Goal: Information Seeking & Learning: Learn about a topic

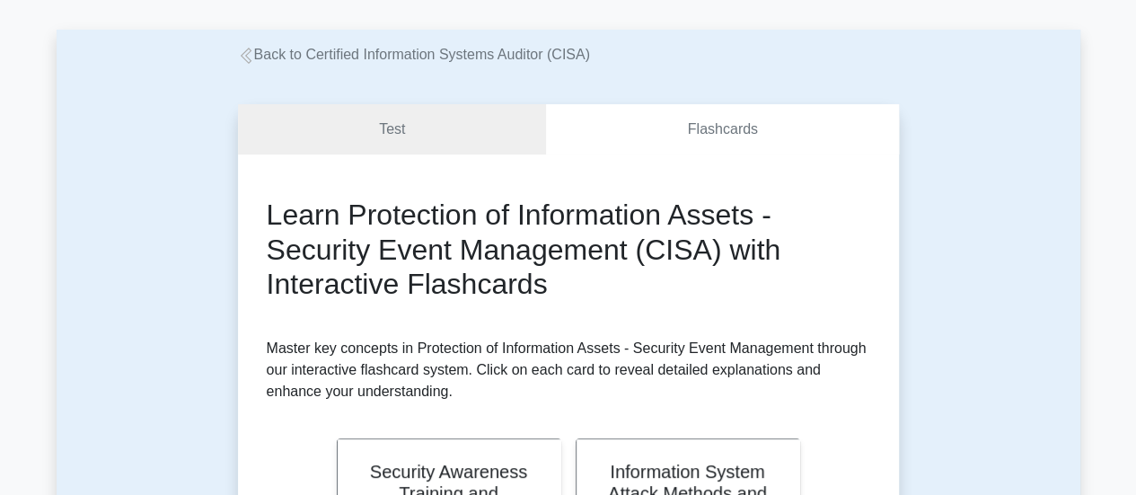
scroll to position [66, 0]
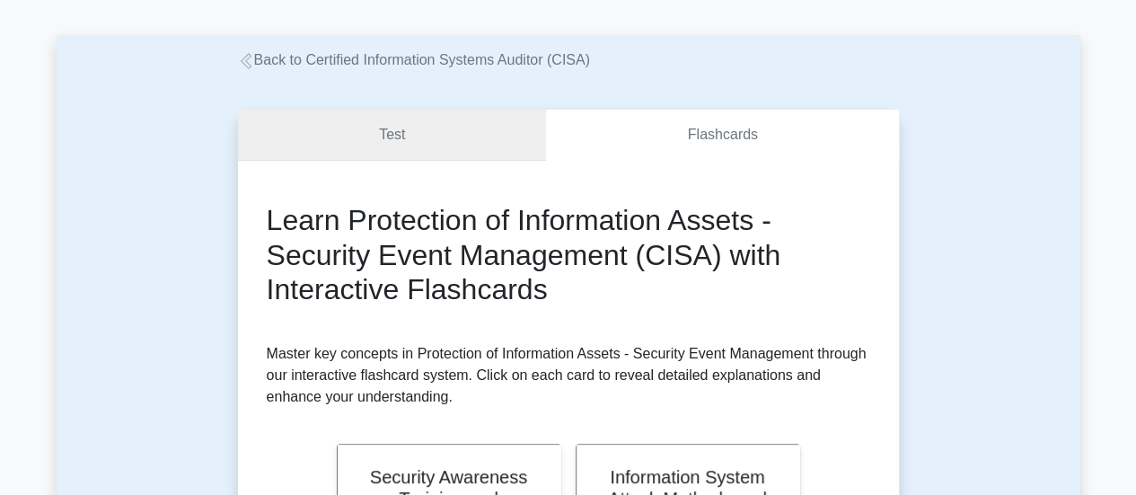
click at [383, 137] on link "Test" at bounding box center [392, 135] width 309 height 51
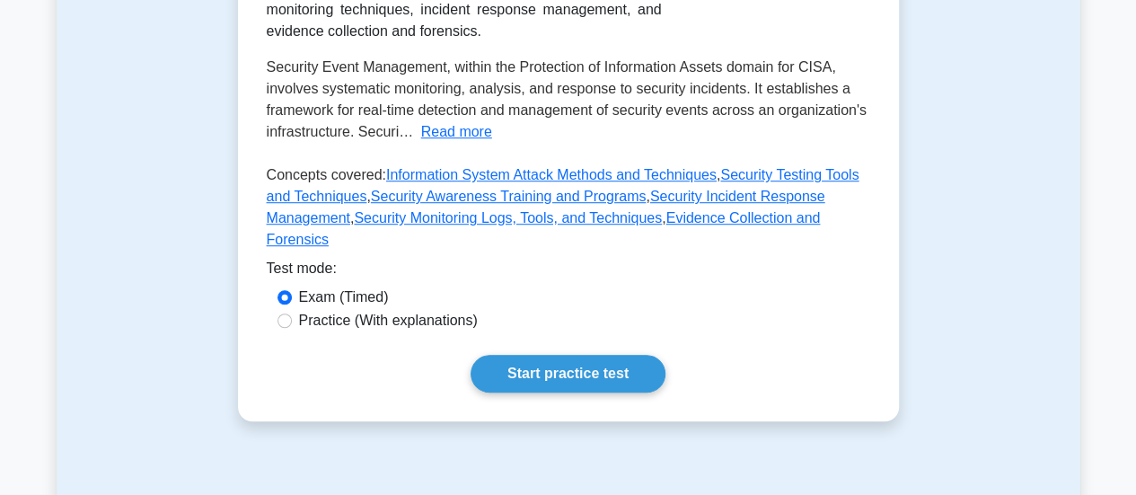
scroll to position [515, 0]
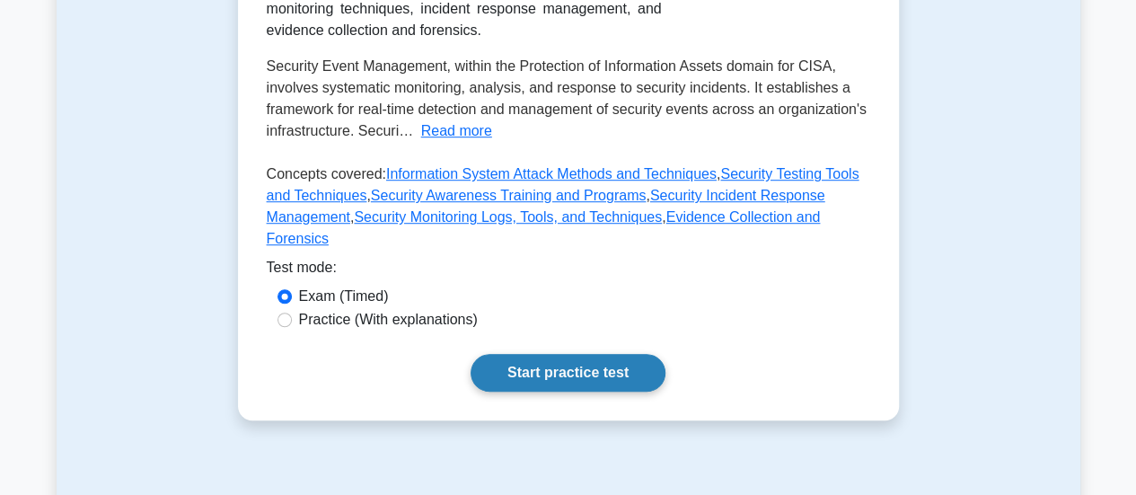
click at [519, 354] on link "Start practice test" at bounding box center [568, 373] width 195 height 38
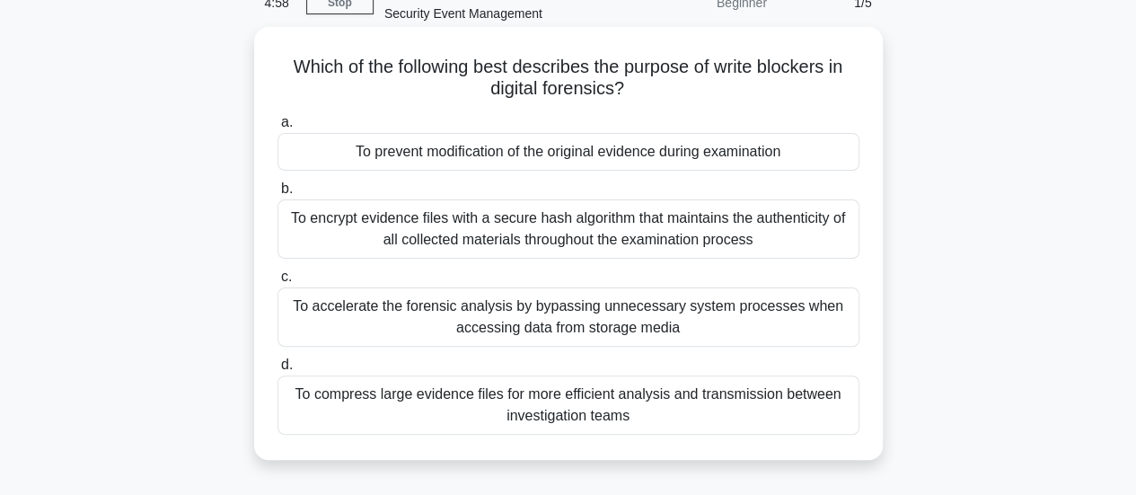
scroll to position [97, 0]
click at [784, 157] on div "To prevent modification of the original evidence during examination" at bounding box center [569, 150] width 582 height 38
click at [278, 127] on input "a. To prevent modification of the original evidence during examination" at bounding box center [278, 121] width 0 height 12
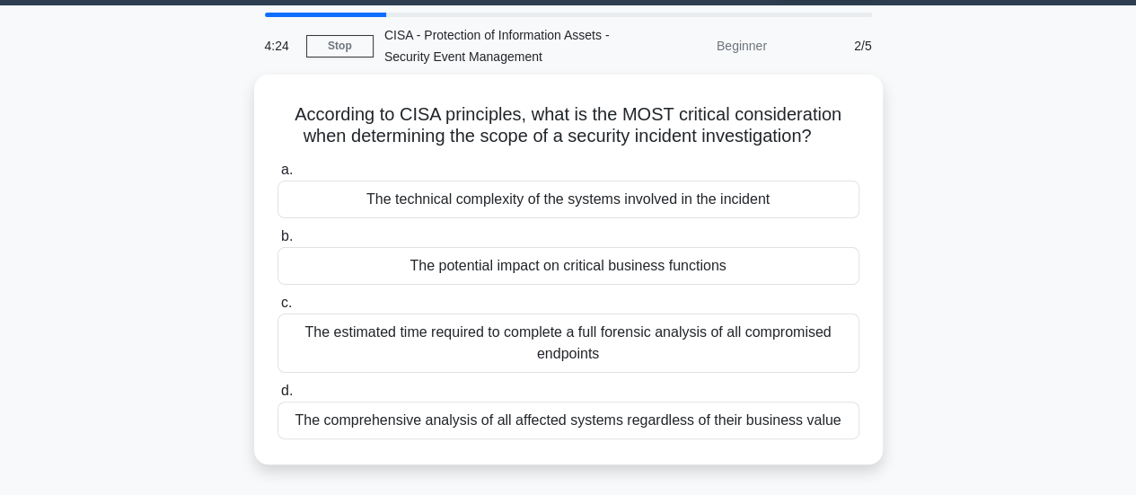
scroll to position [53, 0]
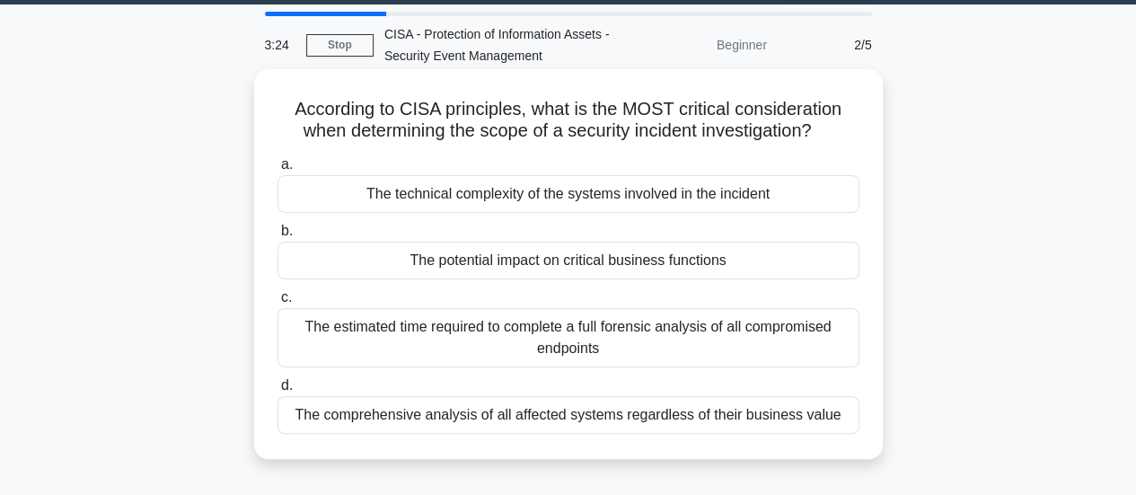
click at [765, 272] on div "The potential impact on critical business functions" at bounding box center [569, 261] width 582 height 38
click at [278, 237] on input "b. The potential impact on critical business functions" at bounding box center [278, 231] width 0 height 12
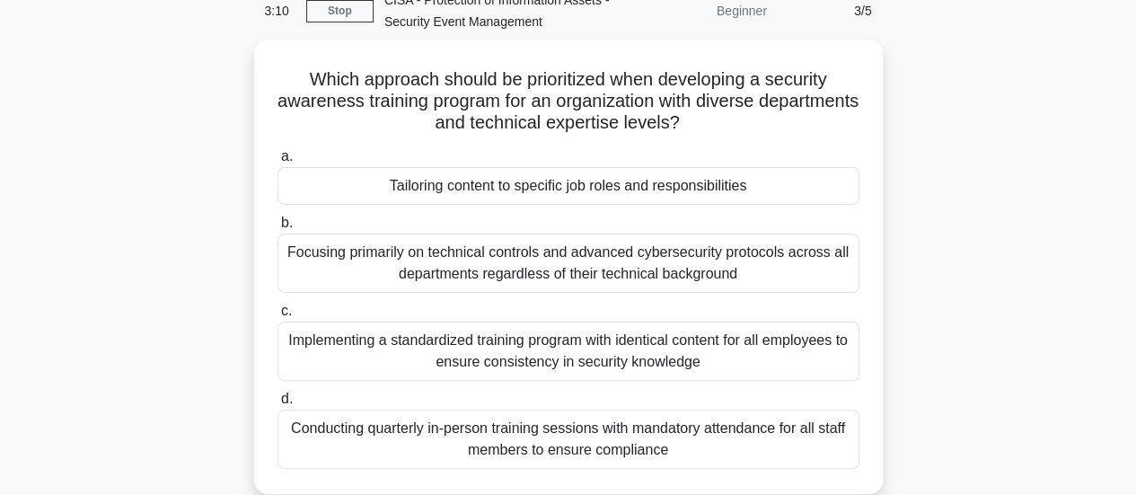
scroll to position [88, 0]
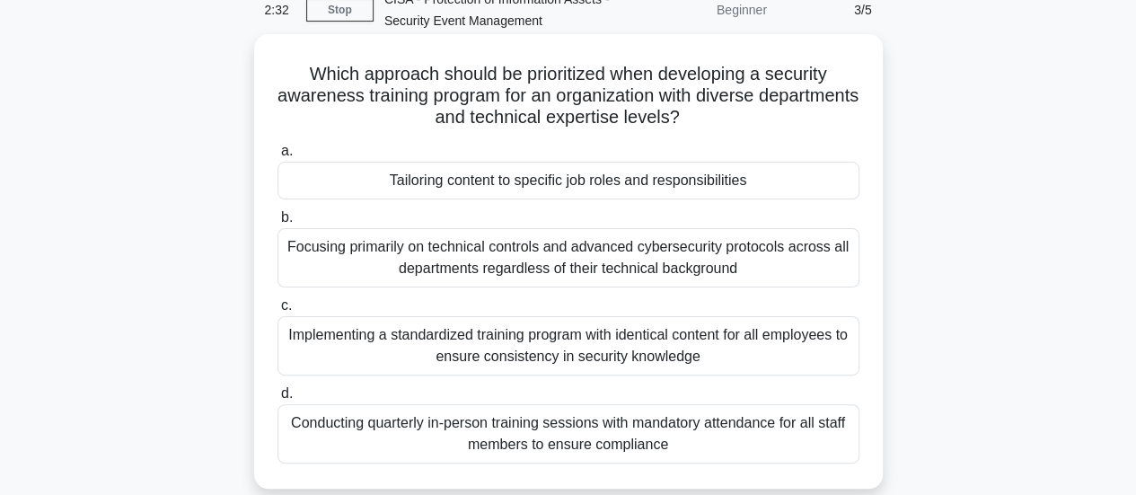
click at [805, 333] on div "Implementing a standardized training program with identical content for all emp…" at bounding box center [569, 345] width 582 height 59
click at [278, 312] on input "c. Implementing a standardized training program with identical content for all …" at bounding box center [278, 306] width 0 height 12
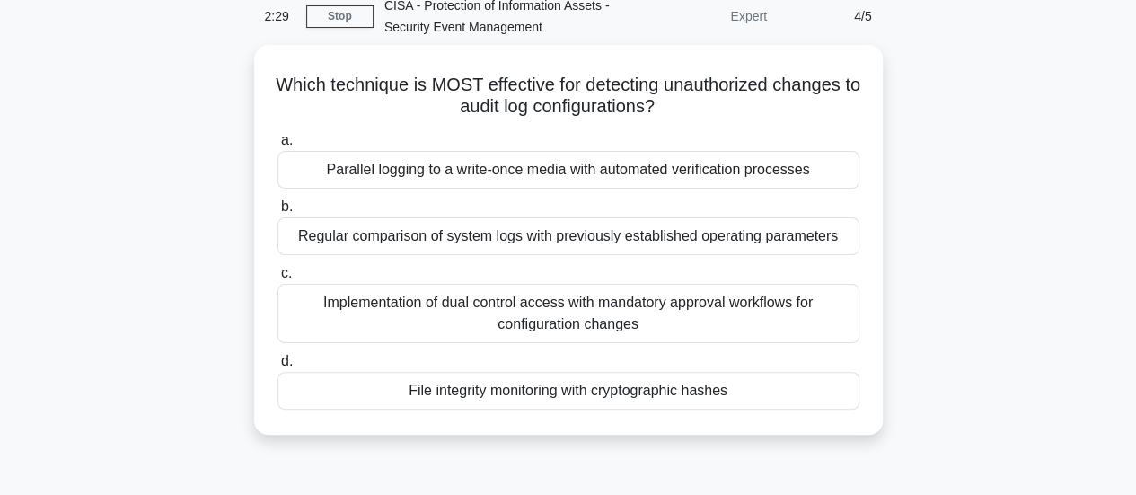
scroll to position [95, 0]
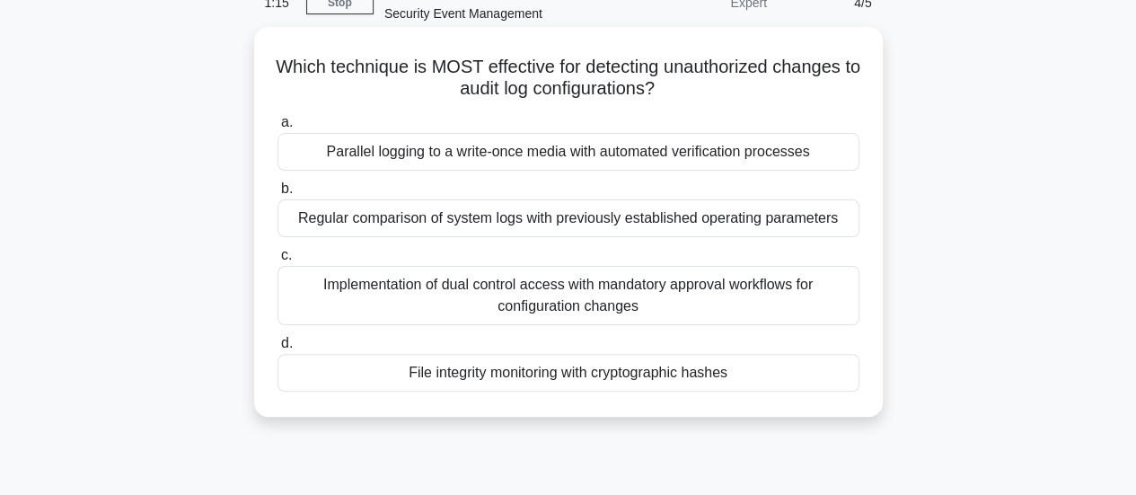
click at [821, 224] on div "Regular comparison of system logs with previously established operating paramet…" at bounding box center [569, 218] width 582 height 38
click at [278, 195] on input "b. Regular comparison of system logs with previously established operating para…" at bounding box center [278, 189] width 0 height 12
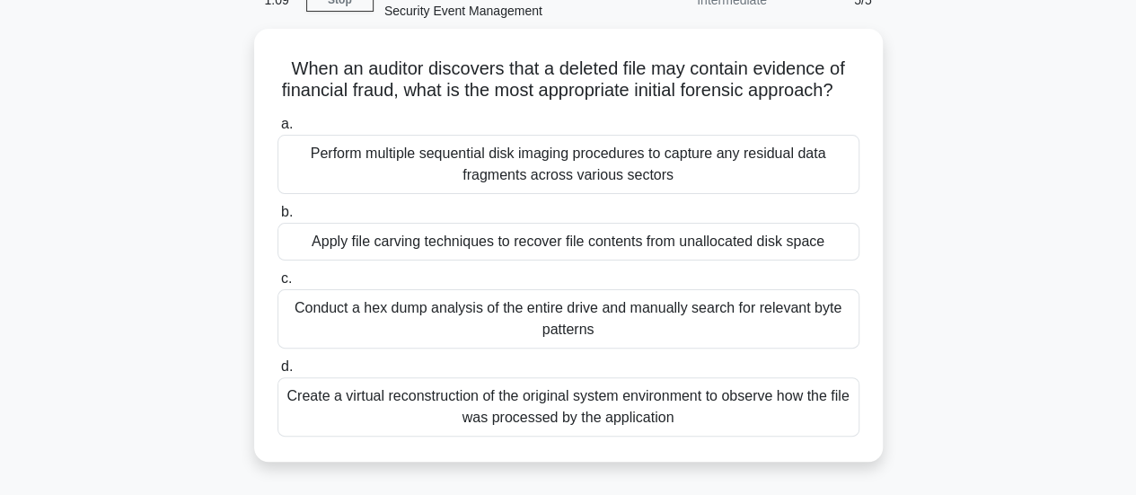
scroll to position [105, 0]
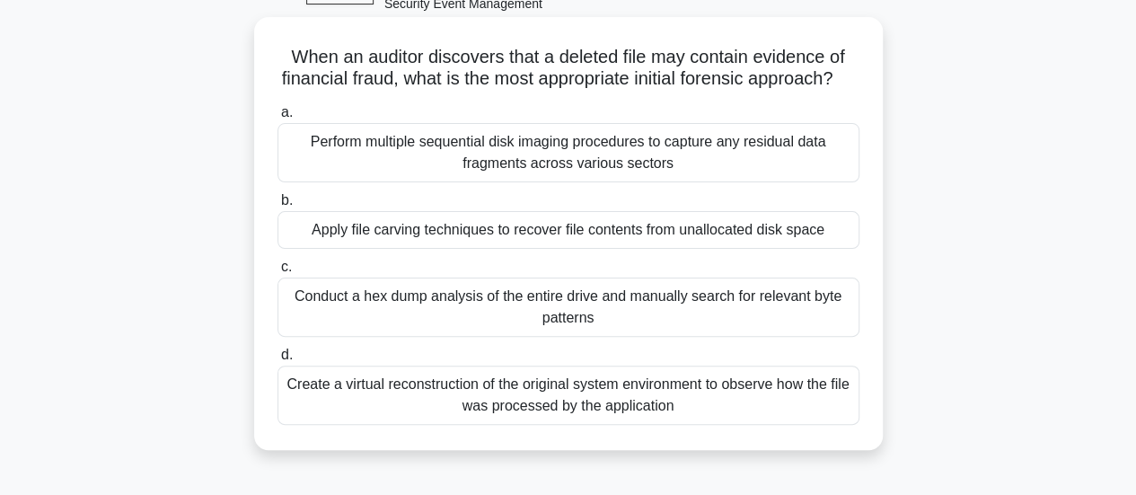
click at [778, 249] on div "Apply file carving techniques to recover file contents from unallocated disk sp…" at bounding box center [569, 230] width 582 height 38
click at [278, 207] on input "b. Apply file carving techniques to recover file contents from unallocated disk…" at bounding box center [278, 201] width 0 height 12
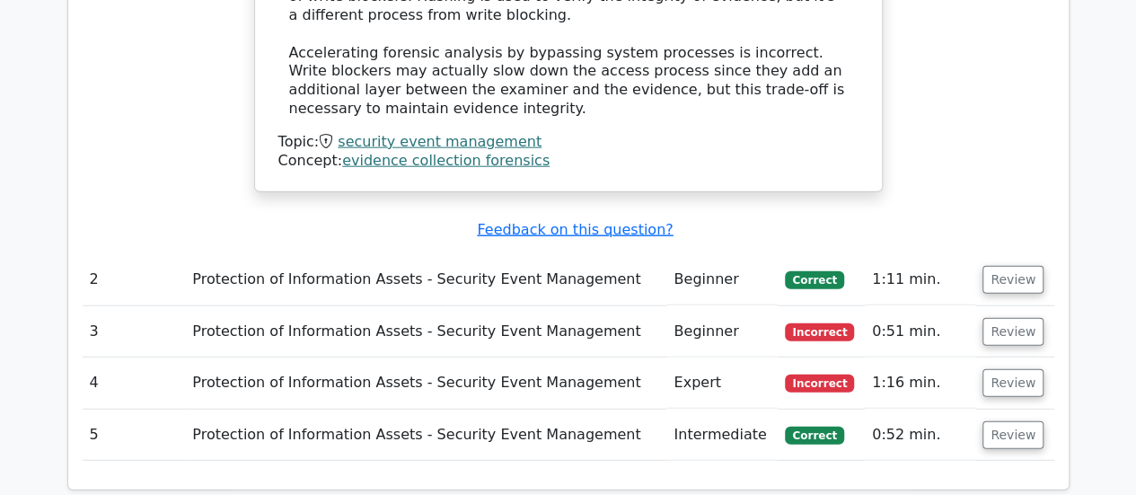
scroll to position [2155, 0]
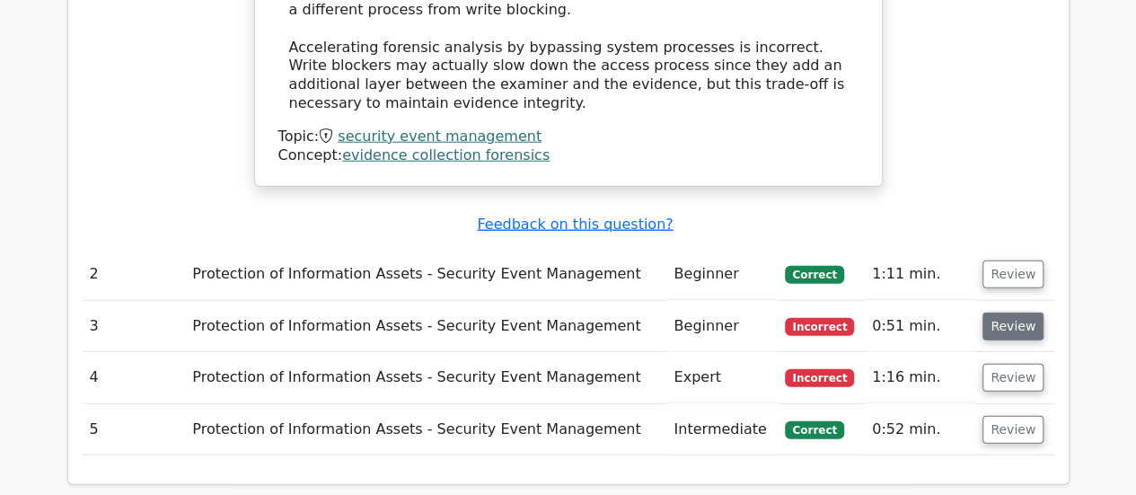
click at [1012, 313] on button "Review" at bounding box center [1013, 327] width 61 height 28
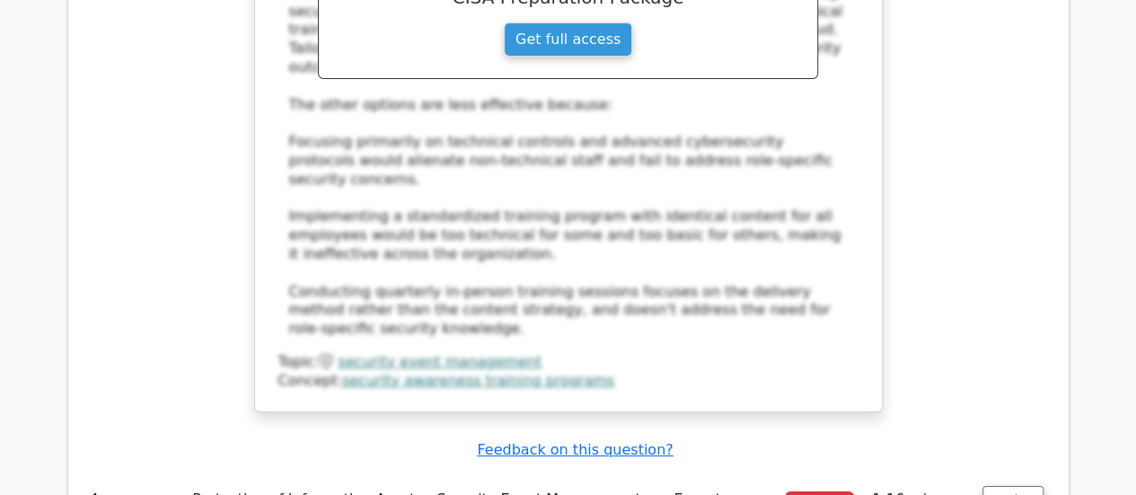
scroll to position [3072, 0]
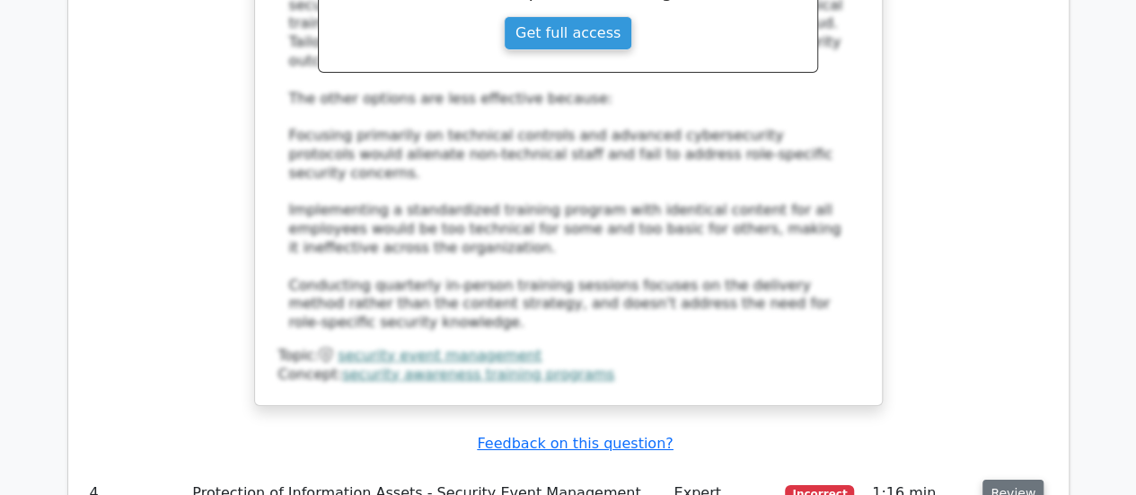
click at [1012, 480] on button "Review" at bounding box center [1013, 494] width 61 height 28
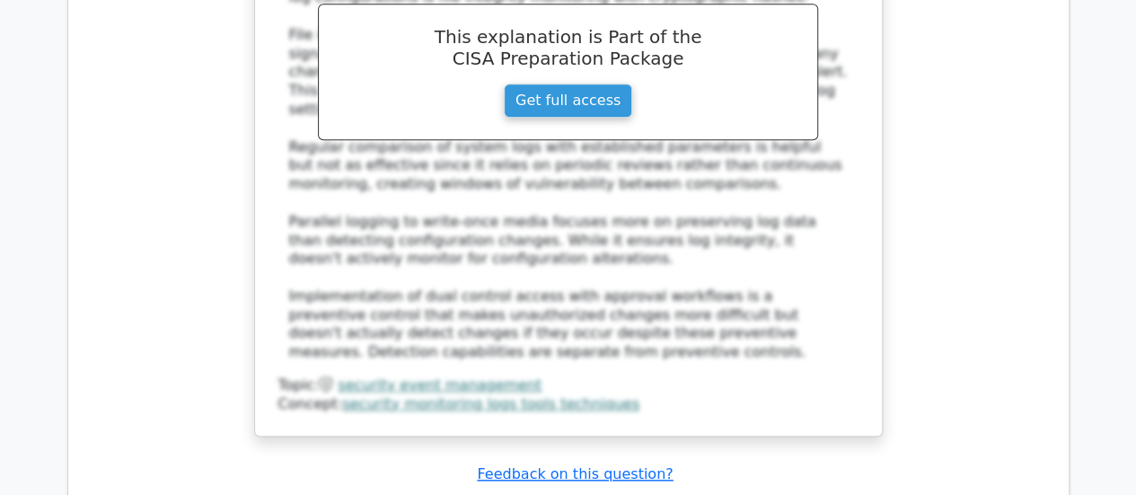
scroll to position [4049, 0]
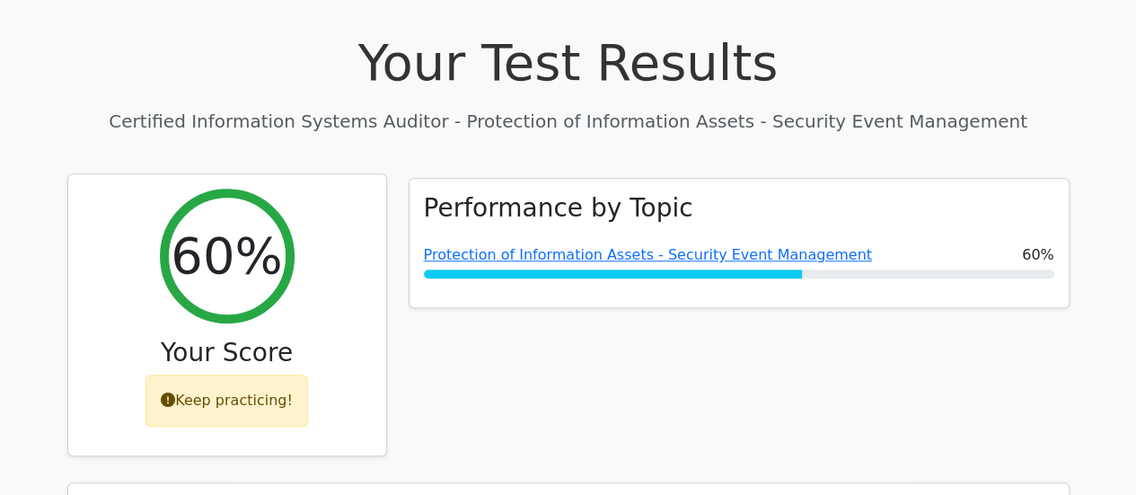
scroll to position [550, 0]
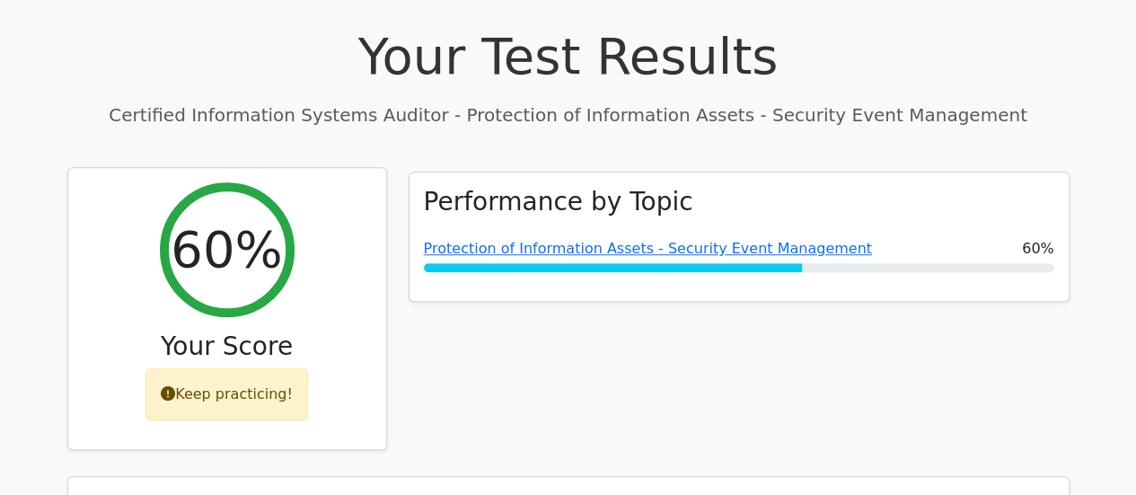
click at [262, 368] on div "Keep practicing!" at bounding box center [227, 394] width 163 height 52
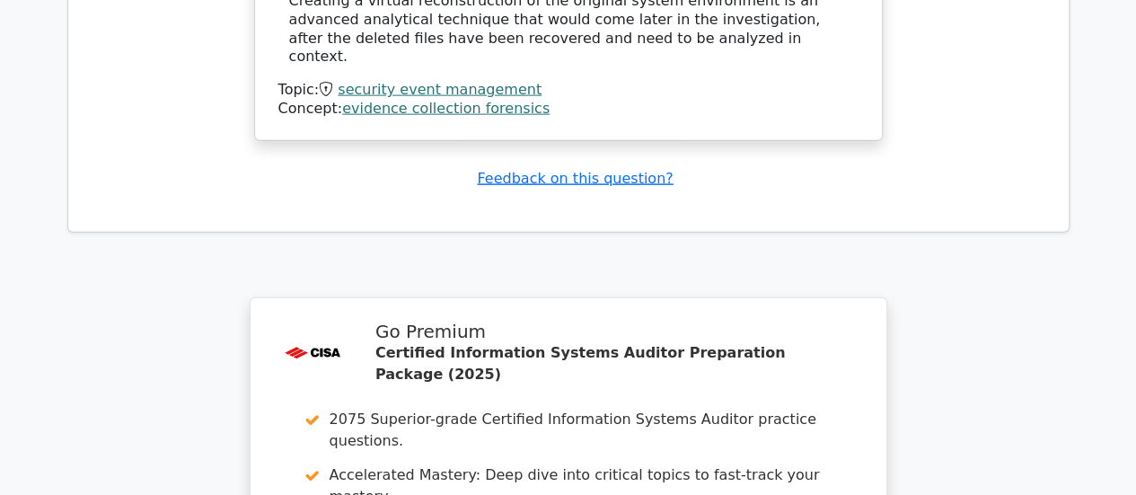
scroll to position [5777, 0]
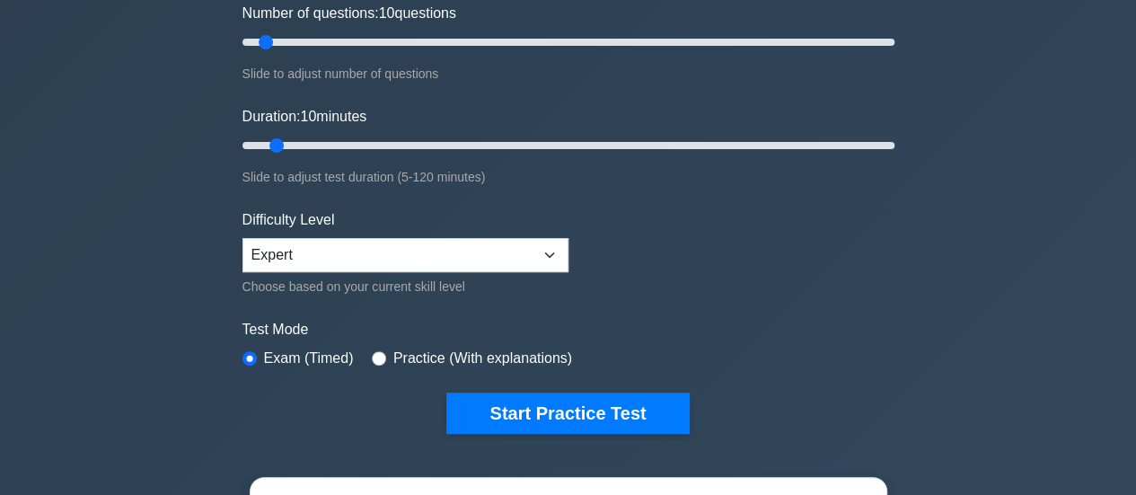
scroll to position [244, 0]
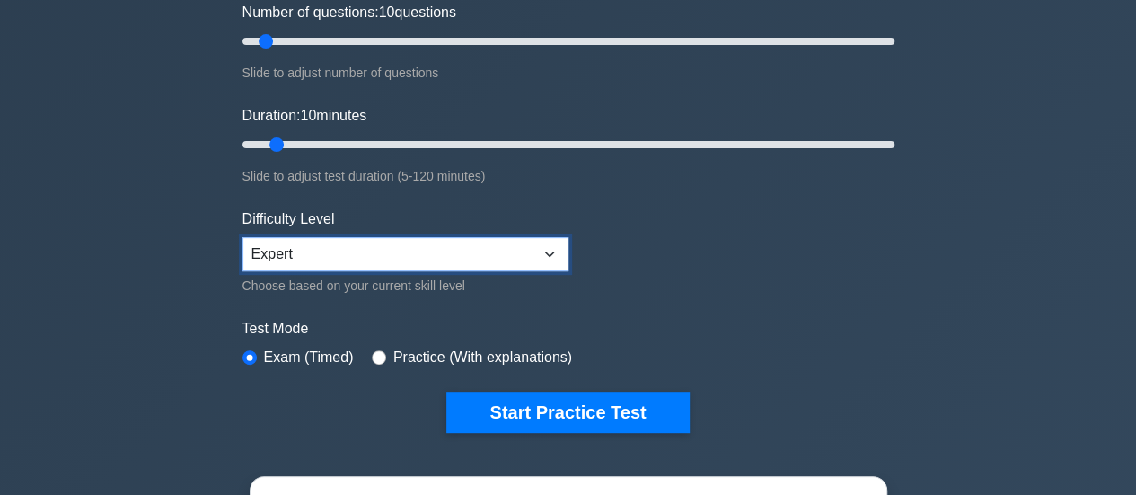
click at [526, 253] on select "Beginner Intermediate Expert" at bounding box center [406, 254] width 326 height 34
select select "intermediate"
click at [243, 237] on select "Beginner Intermediate Expert" at bounding box center [406, 254] width 326 height 34
click at [705, 289] on form "Topics Information System Auditing Process - Planning Information System Auditi…" at bounding box center [569, 155] width 652 height 555
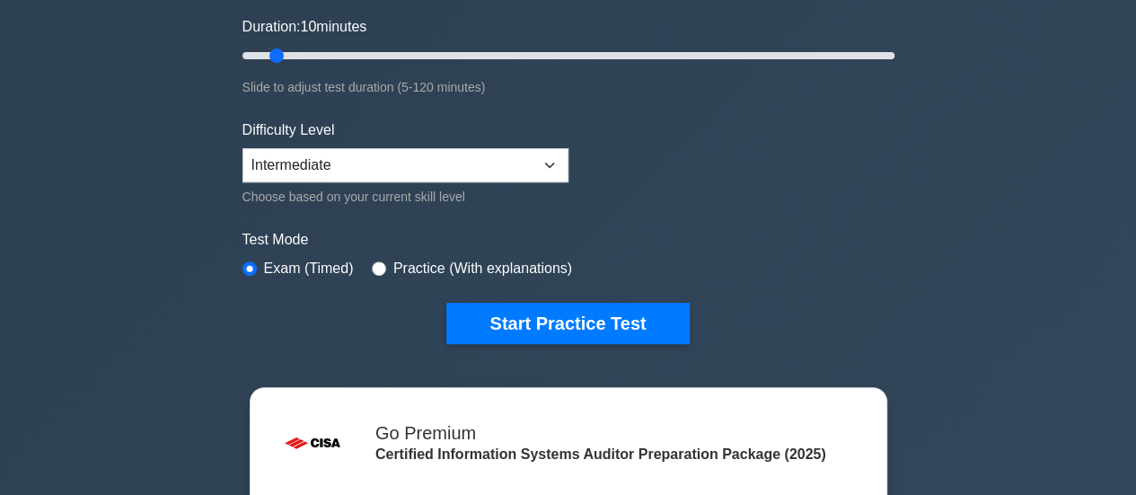
scroll to position [332, 0]
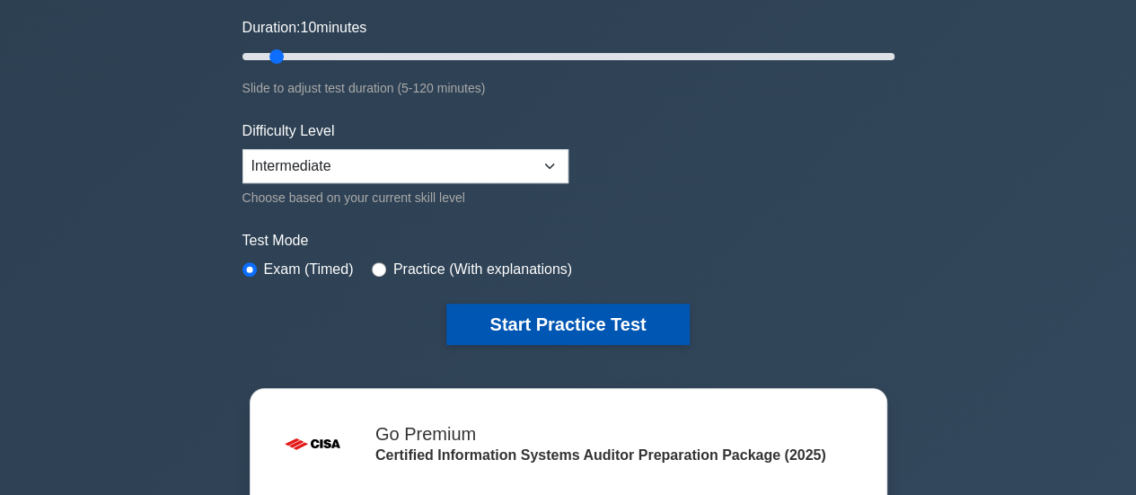
click at [561, 314] on button "Start Practice Test" at bounding box center [567, 324] width 243 height 41
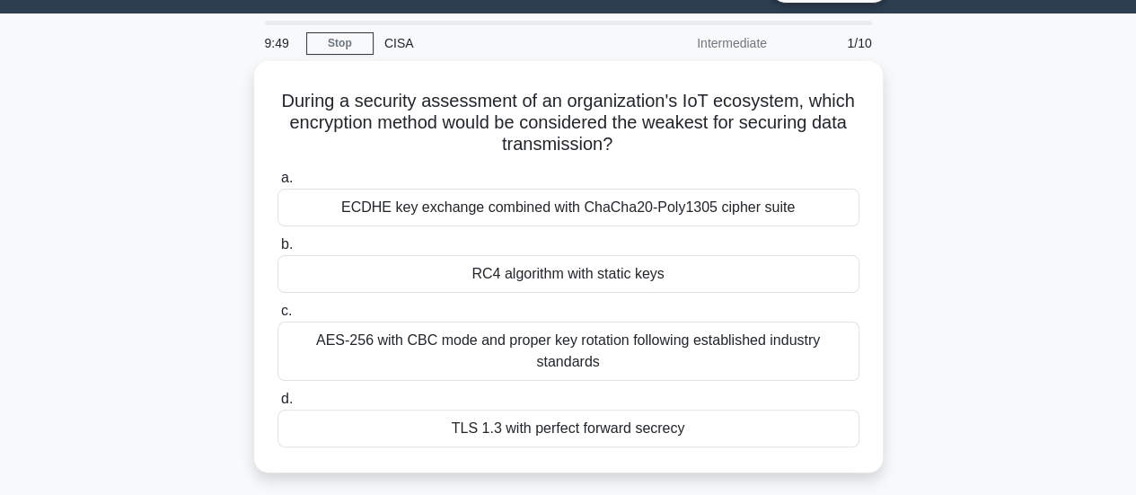
scroll to position [46, 0]
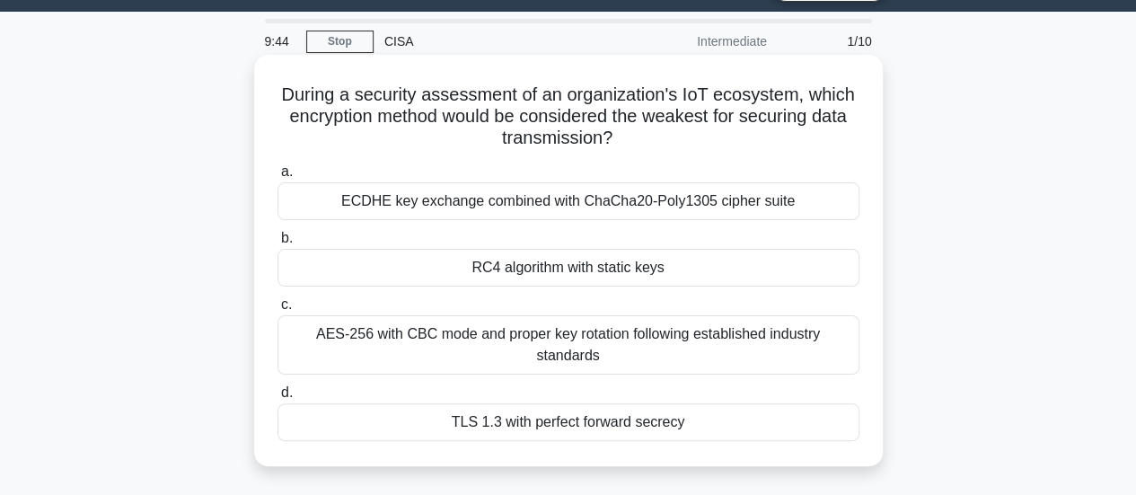
click at [749, 423] on div "TLS 1.3 with perfect forward secrecy" at bounding box center [569, 422] width 582 height 38
click at [278, 399] on input "d. TLS 1.3 with perfect forward secrecy" at bounding box center [278, 393] width 0 height 12
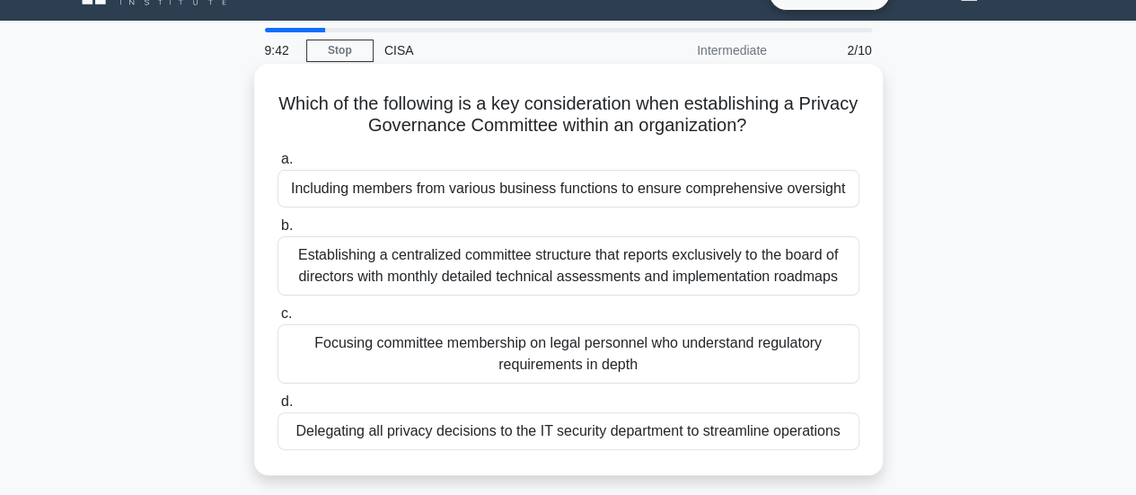
scroll to position [38, 0]
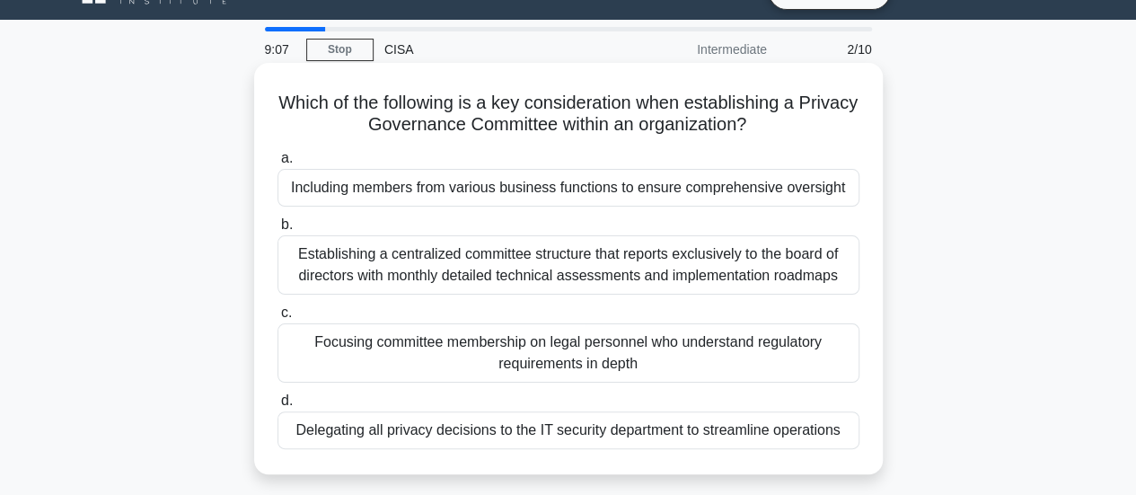
click at [798, 202] on div "Including members from various business functions to ensure comprehensive overs…" at bounding box center [569, 188] width 582 height 38
click at [278, 164] on input "a. Including members from various business functions to ensure comprehensive ov…" at bounding box center [278, 159] width 0 height 12
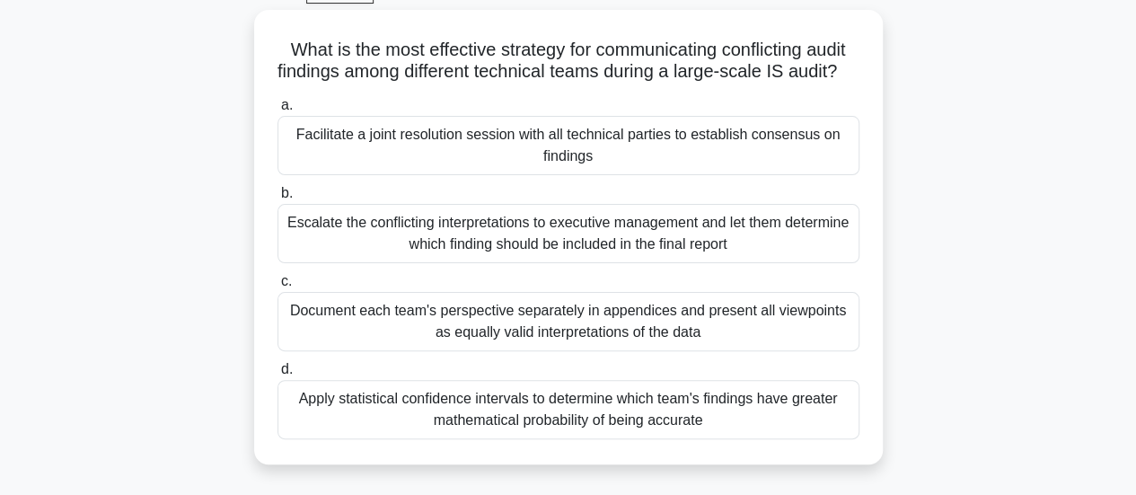
scroll to position [99, 0]
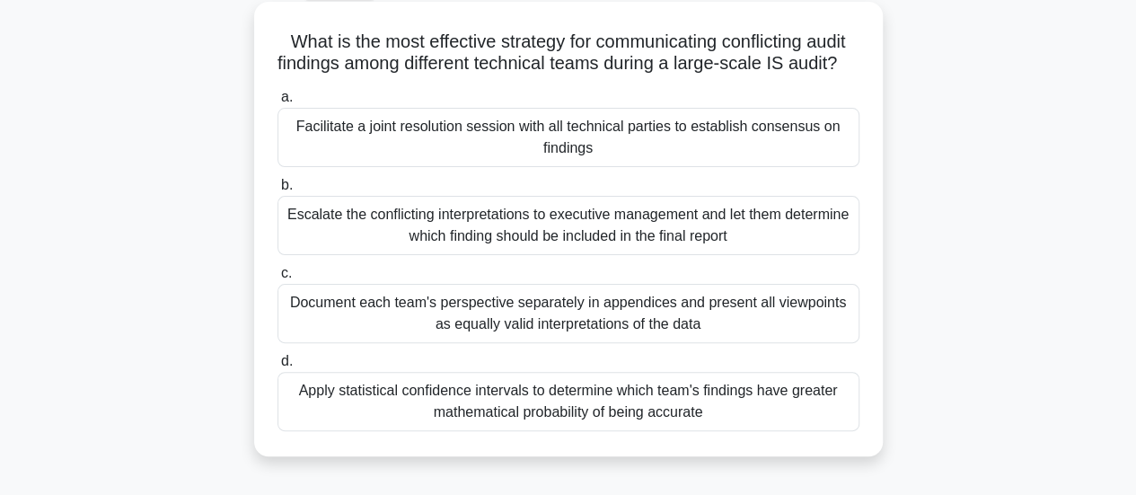
click at [820, 167] on div "Facilitate a joint resolution session with all technical parties to establish c…" at bounding box center [569, 137] width 582 height 59
click at [278, 103] on input "a. Facilitate a joint resolution session with all technical parties to establis…" at bounding box center [278, 98] width 0 height 12
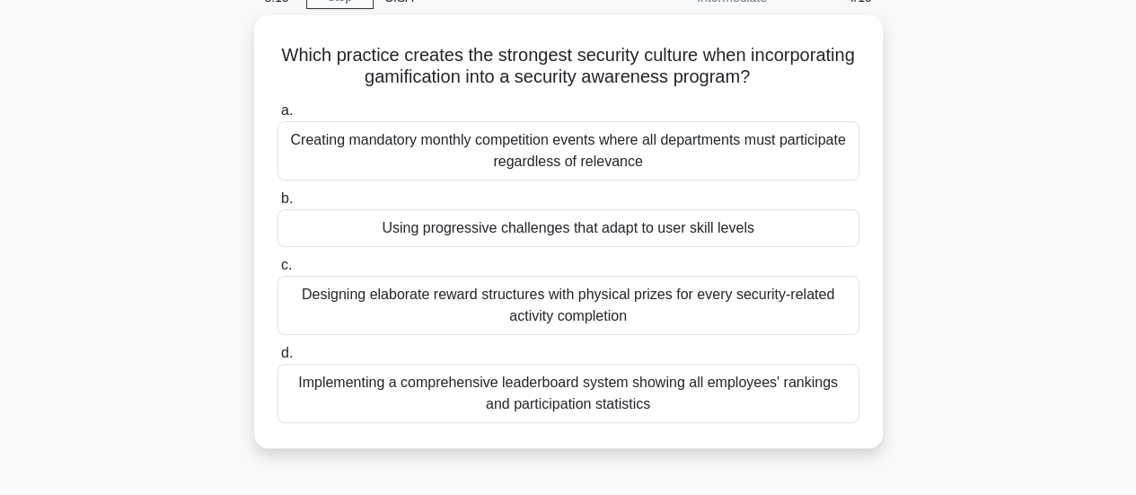
scroll to position [91, 0]
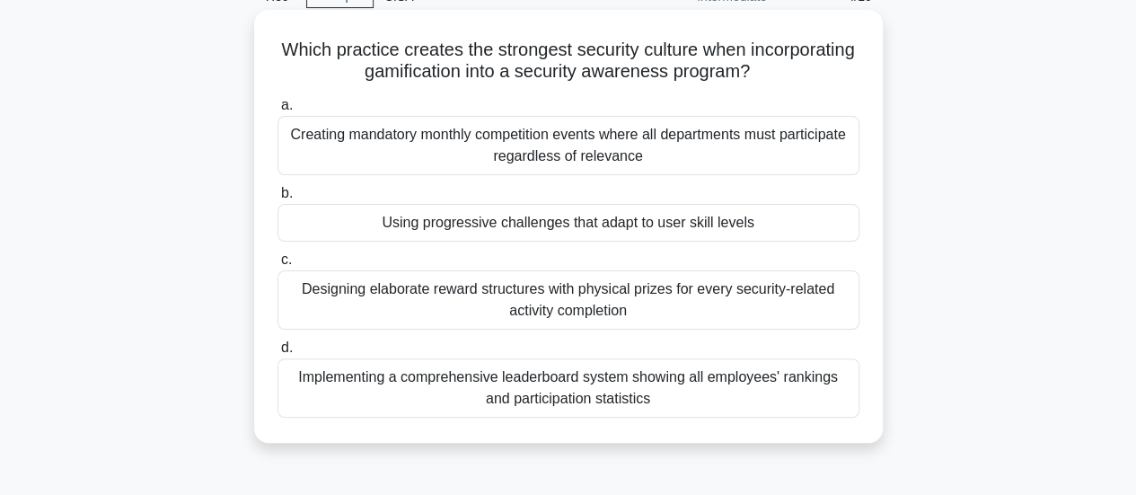
click at [796, 218] on div "Using progressive challenges that adapt to user skill levels" at bounding box center [569, 223] width 582 height 38
click at [278, 199] on input "b. Using progressive challenges that adapt to user skill levels" at bounding box center [278, 194] width 0 height 12
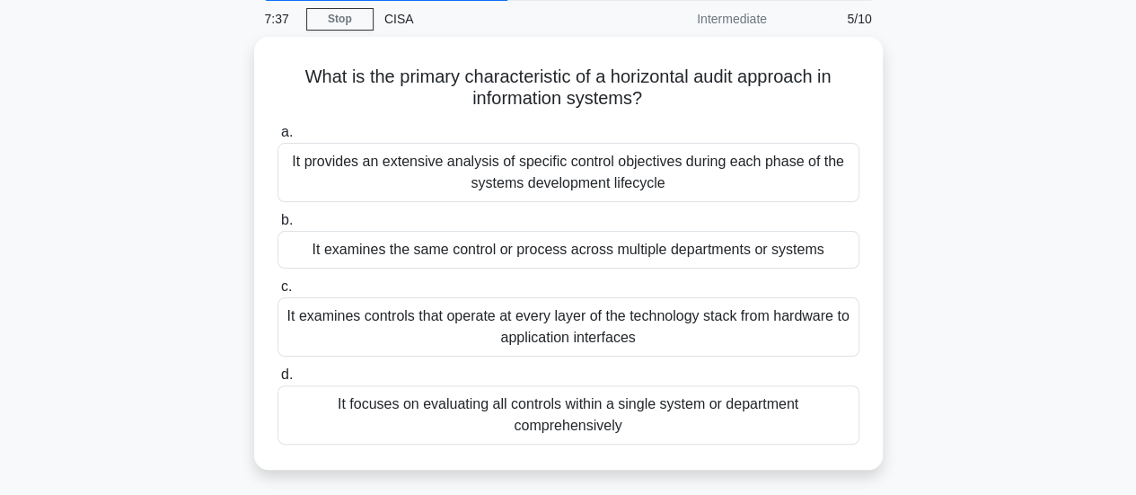
scroll to position [70, 0]
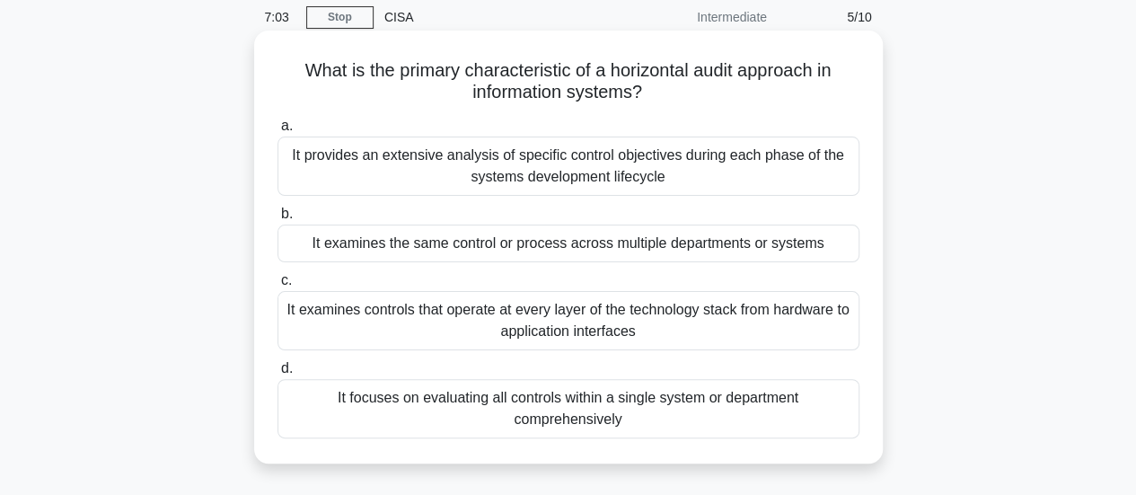
click at [790, 243] on div "It examines the same control or process across multiple departments or systems" at bounding box center [569, 244] width 582 height 38
click at [278, 220] on input "b. It examines the same control or process across multiple departments or syste…" at bounding box center [278, 214] width 0 height 12
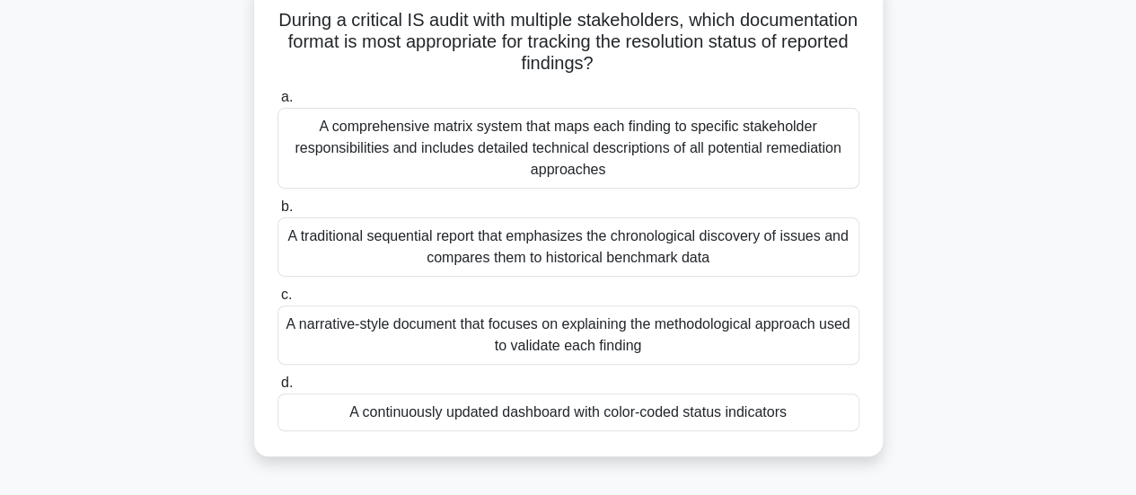
scroll to position [127, 0]
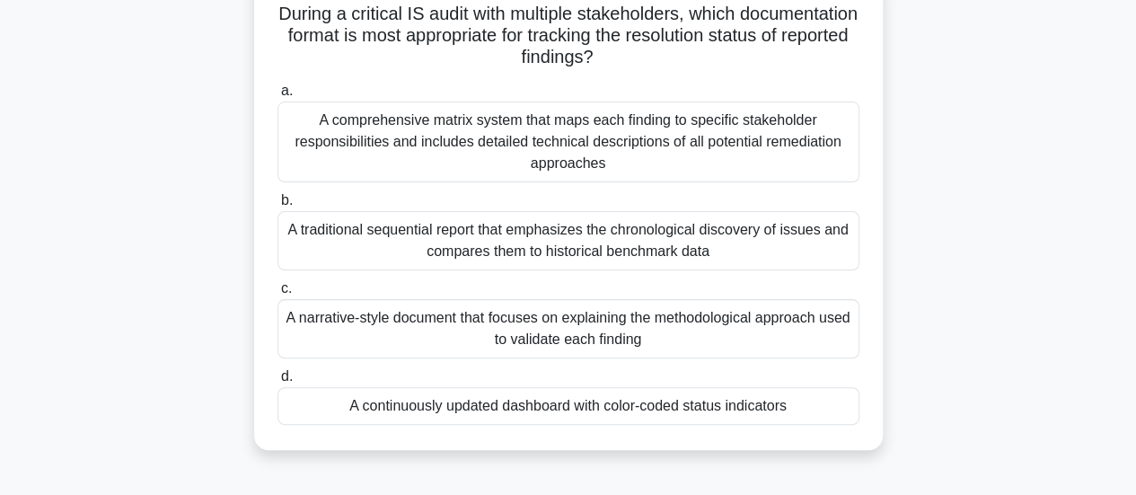
click at [783, 412] on div "A continuously updated dashboard with color-coded status indicators" at bounding box center [569, 406] width 582 height 38
click at [278, 383] on input "d. A continuously updated dashboard with color-coded status indicators" at bounding box center [278, 377] width 0 height 12
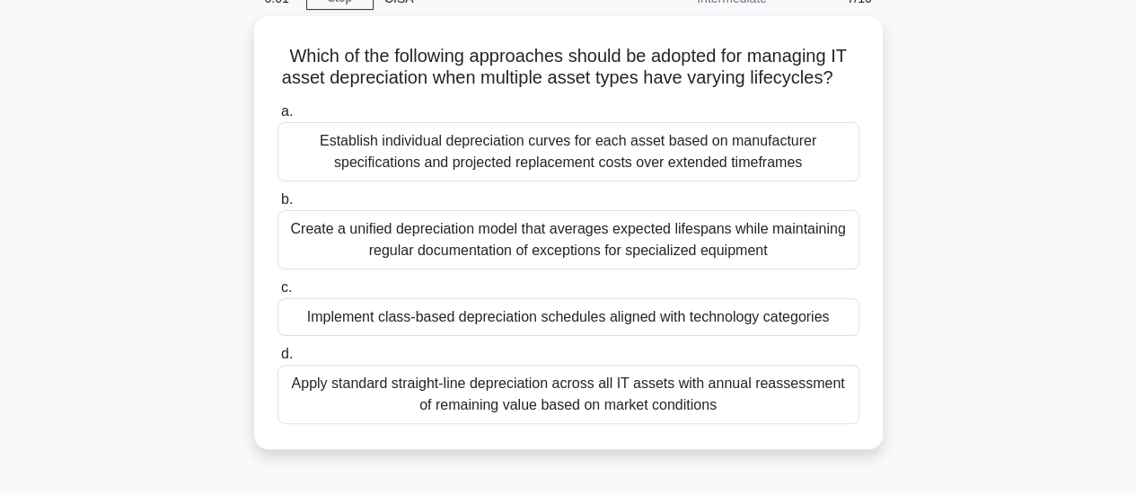
scroll to position [91, 0]
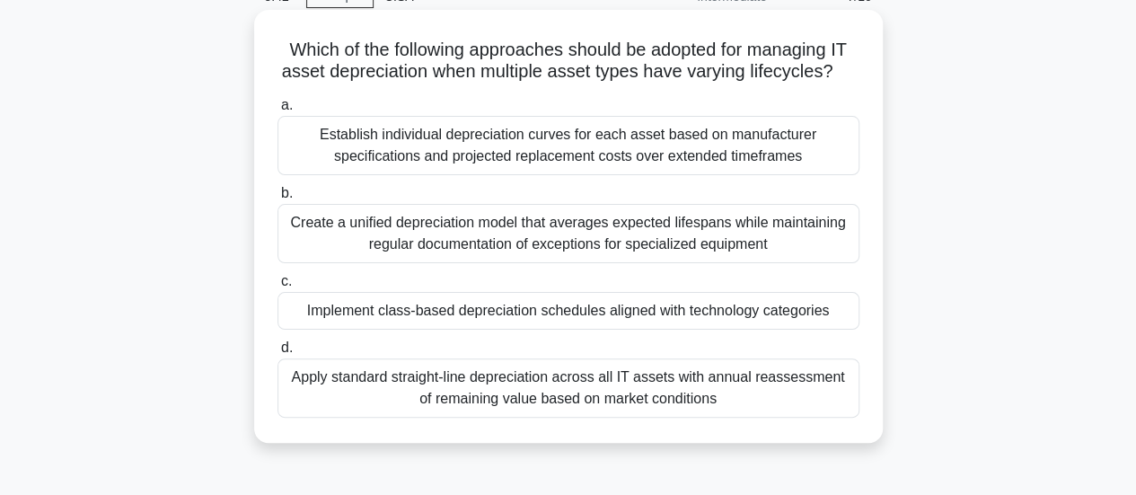
click at [819, 315] on div "Implement class-based depreciation schedules aligned with technology categories" at bounding box center [569, 311] width 582 height 38
click at [278, 287] on input "c. Implement class-based depreciation schedules aligned with technology categor…" at bounding box center [278, 282] width 0 height 12
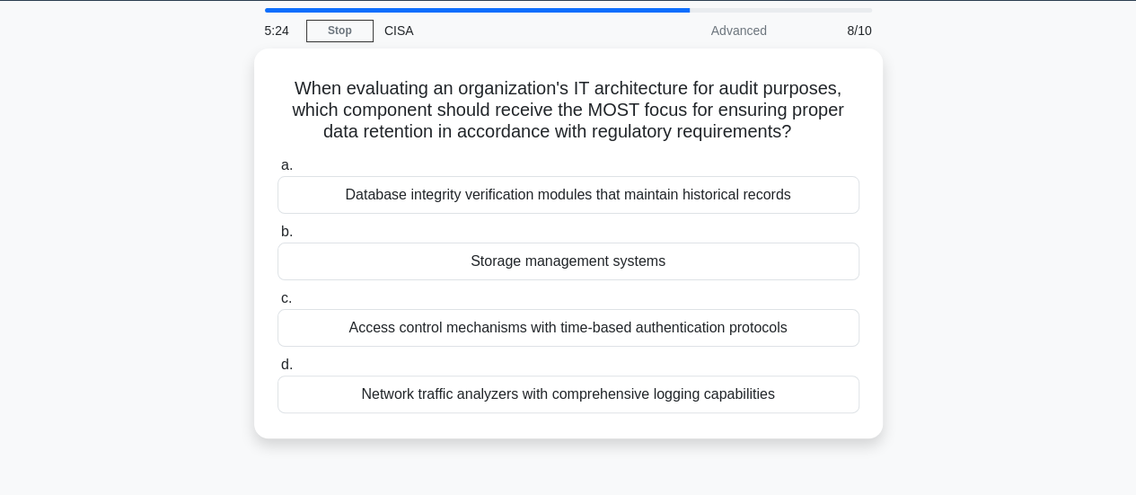
scroll to position [57, 0]
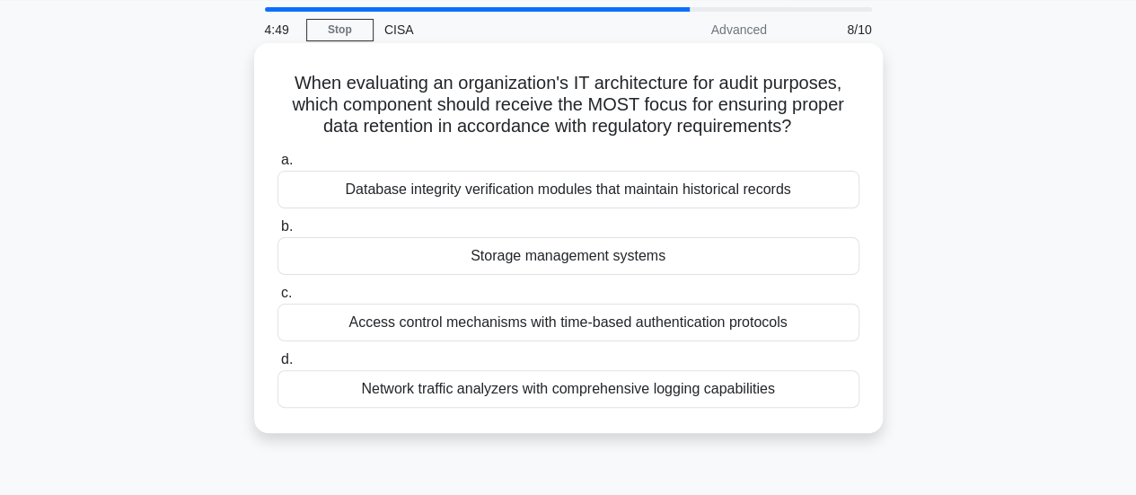
click at [807, 260] on div "Storage management systems" at bounding box center [569, 256] width 582 height 38
click at [278, 233] on input "b. Storage management systems" at bounding box center [278, 227] width 0 height 12
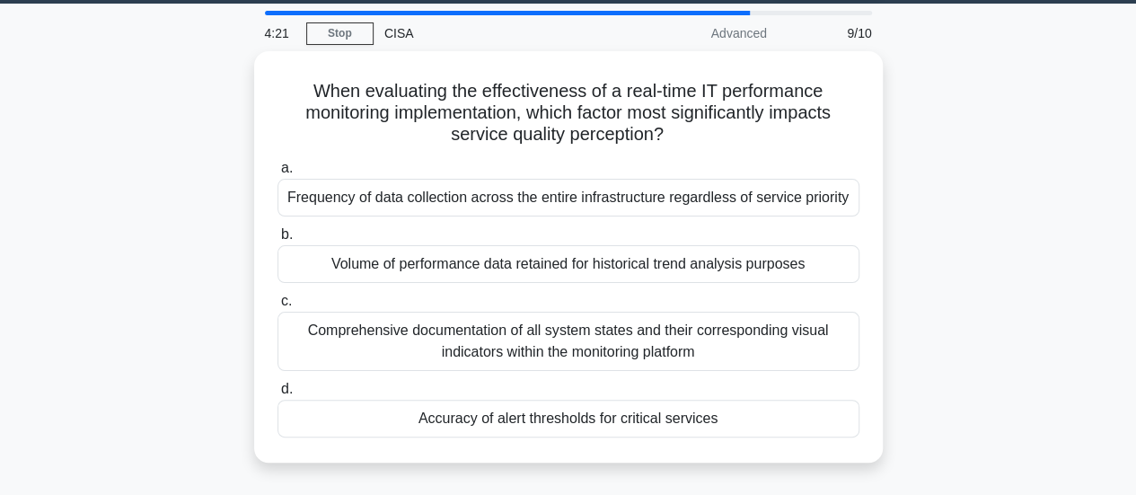
scroll to position [56, 0]
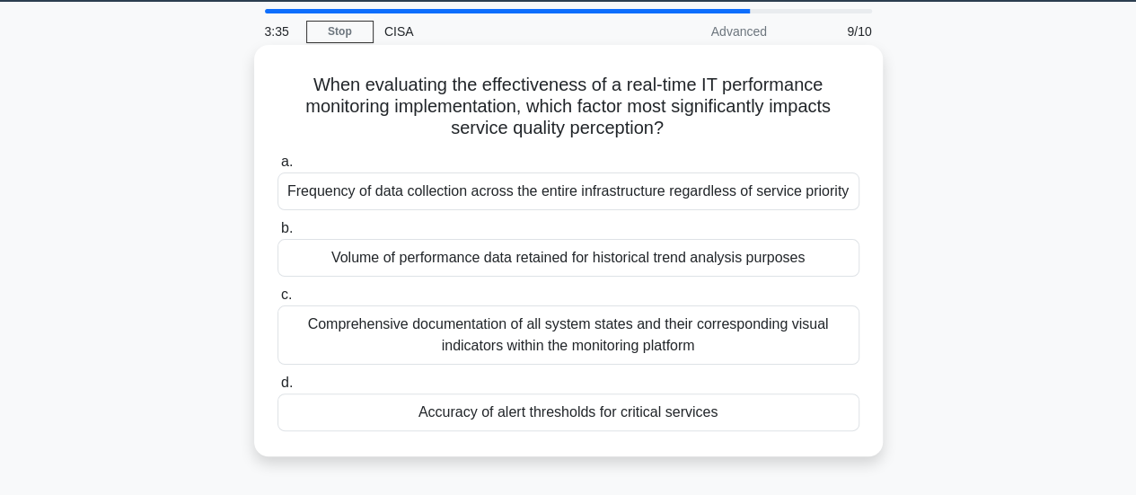
click at [760, 414] on div "Accuracy of alert thresholds for critical services" at bounding box center [569, 412] width 582 height 38
click at [278, 389] on input "d. Accuracy of alert thresholds for critical services" at bounding box center [278, 383] width 0 height 12
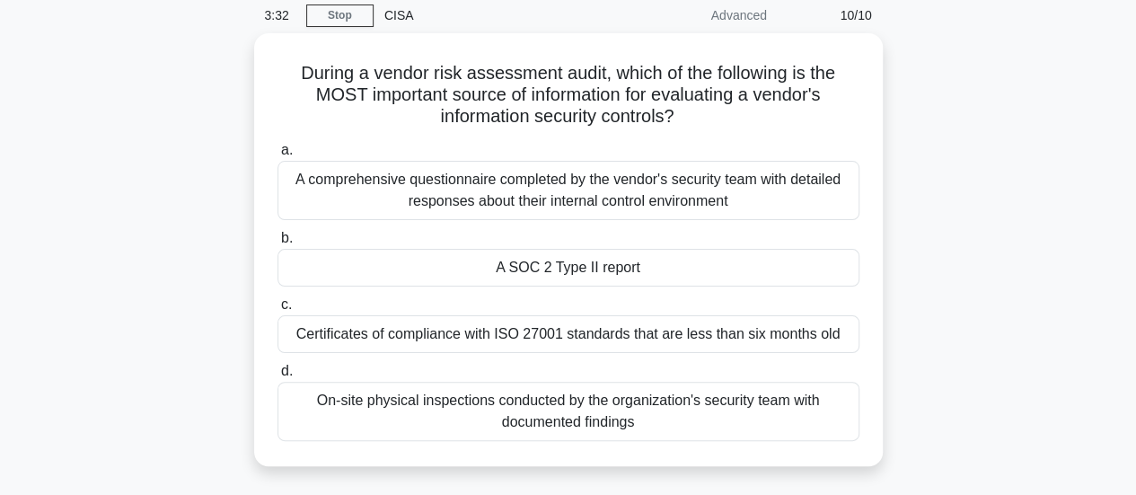
scroll to position [74, 0]
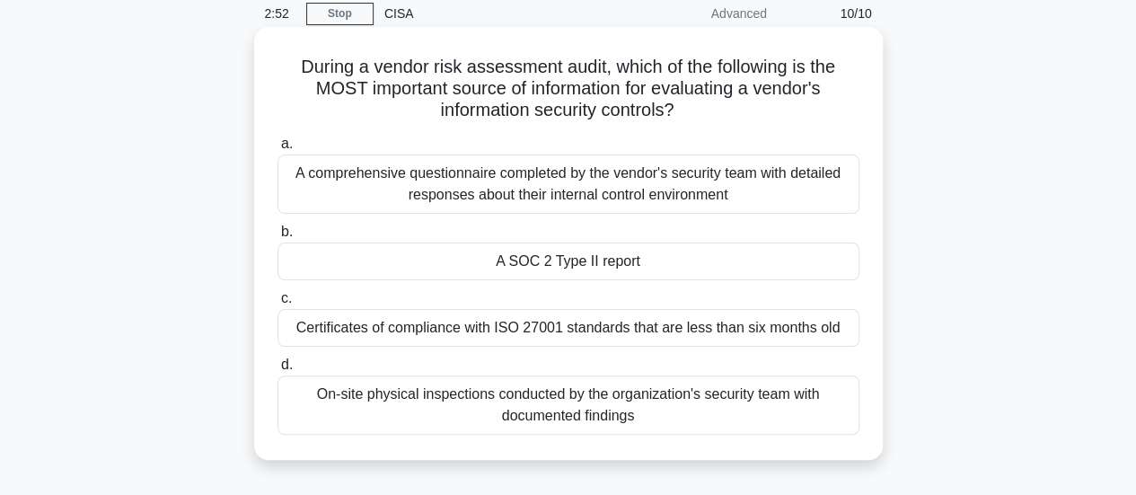
click at [674, 267] on div "A SOC 2 Type II report" at bounding box center [569, 262] width 582 height 38
click at [278, 238] on input "b. A SOC 2 Type II report" at bounding box center [278, 232] width 0 height 12
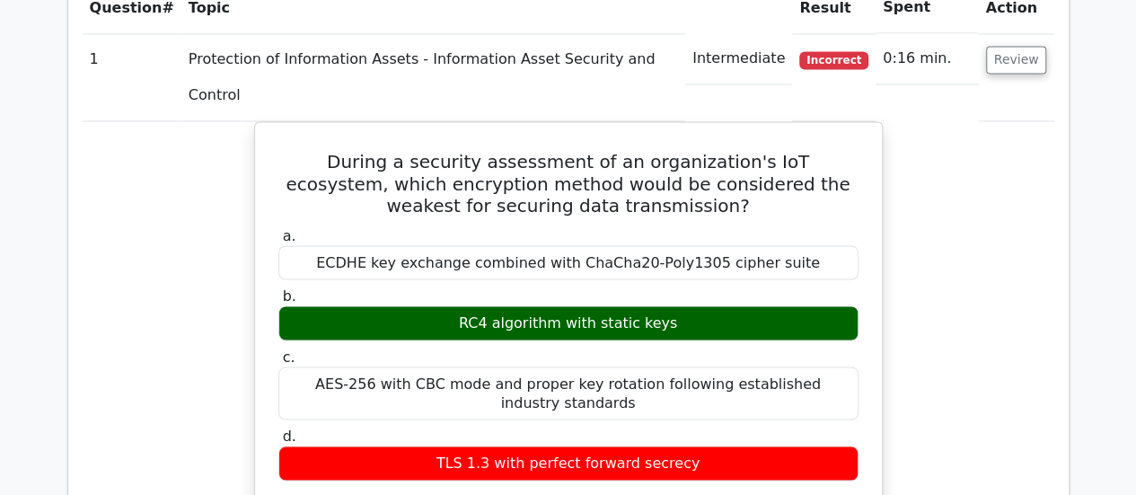
scroll to position [1450, 0]
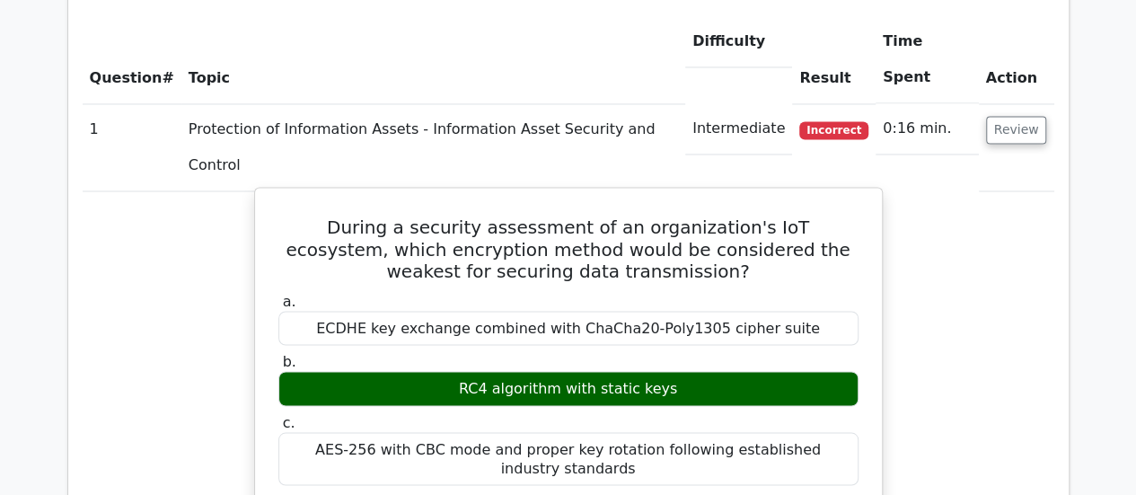
drag, startPoint x: 285, startPoint y: 84, endPoint x: 700, endPoint y: 387, distance: 514.3
copy div "During a security assessment of an organization's IoT ecosystem, which encrypti…"
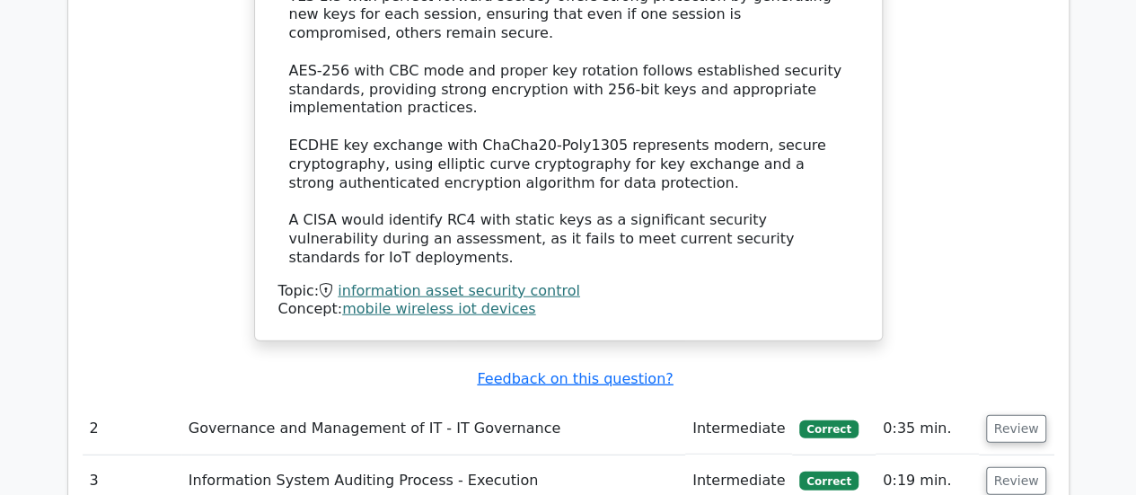
scroll to position [2250, 0]
click at [1025, 416] on button "Review" at bounding box center [1016, 430] width 61 height 28
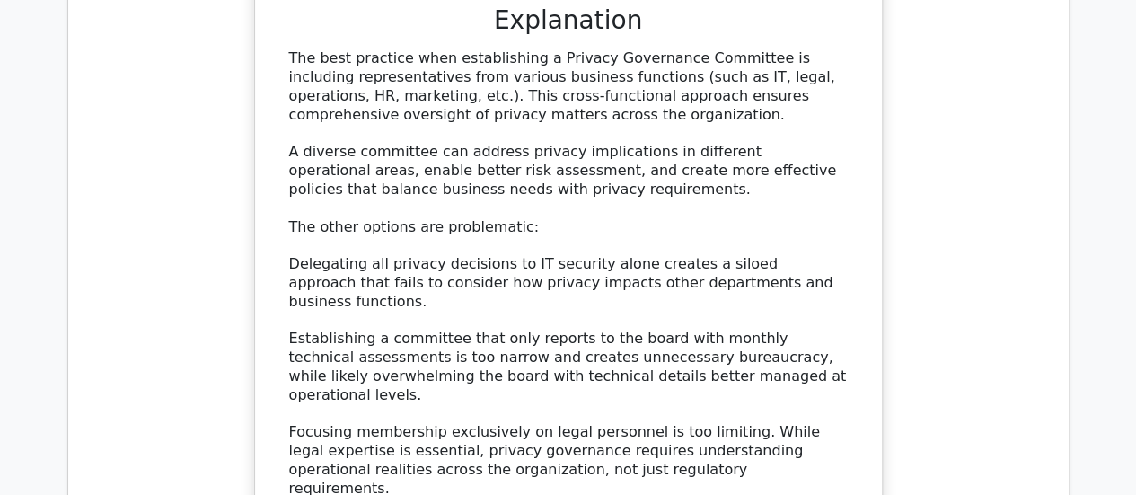
scroll to position [3139, 0]
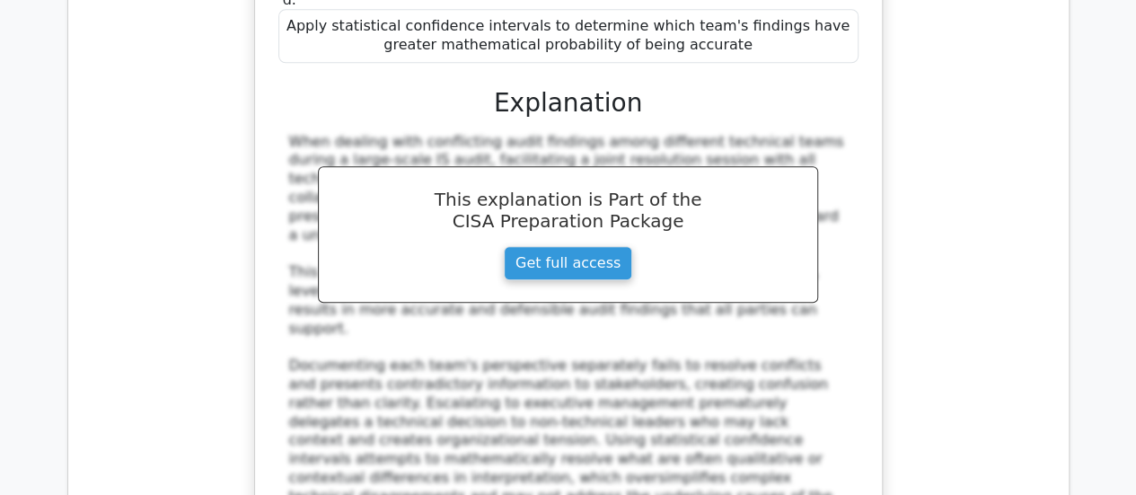
scroll to position [4181, 0]
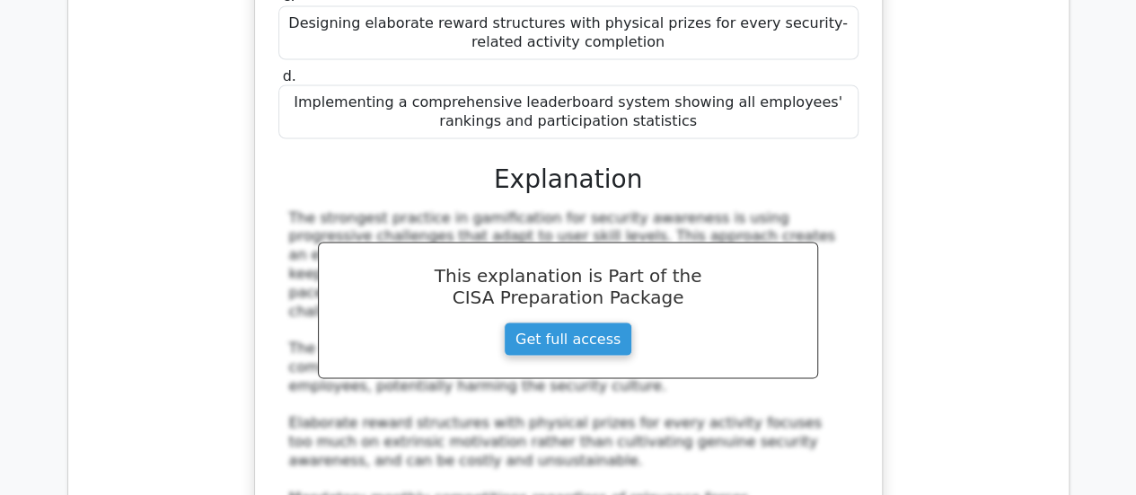
scroll to position [5144, 0]
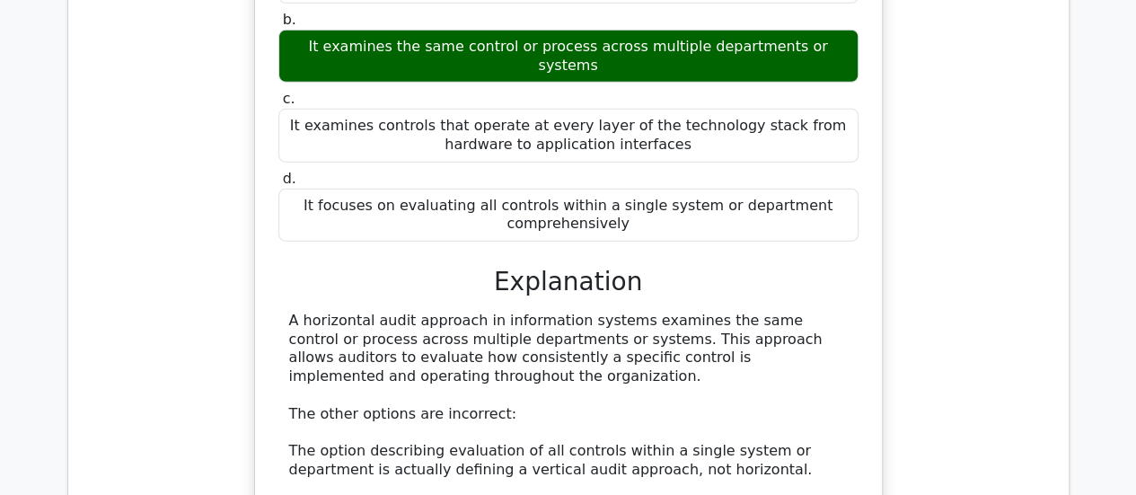
scroll to position [6032, 0]
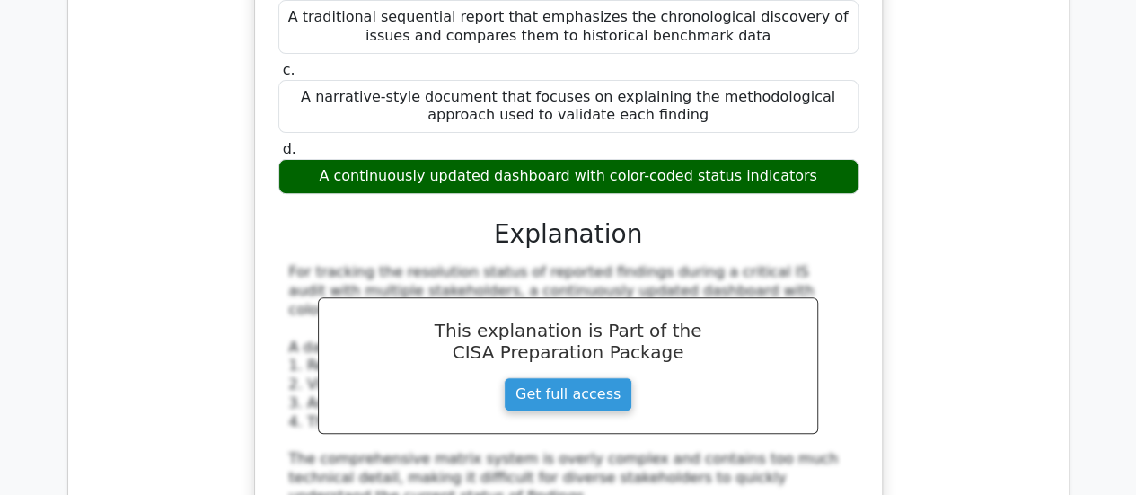
scroll to position [7072, 0]
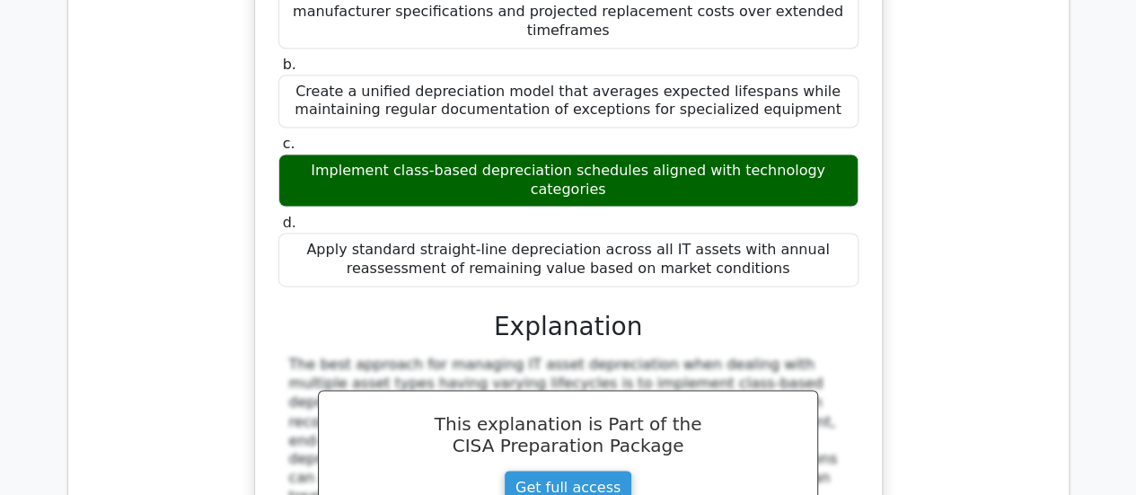
scroll to position [8096, 0]
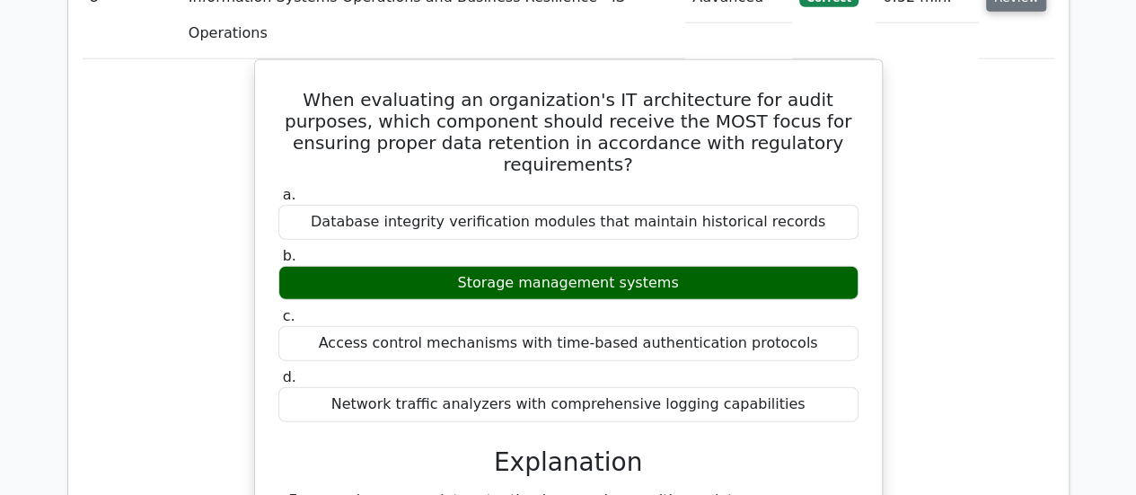
scroll to position [9045, 0]
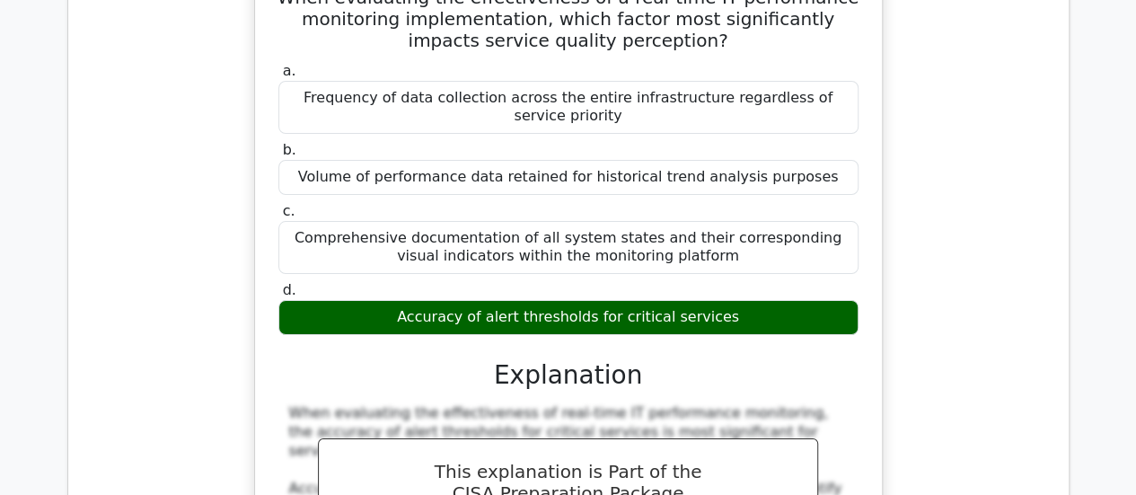
scroll to position [10161, 0]
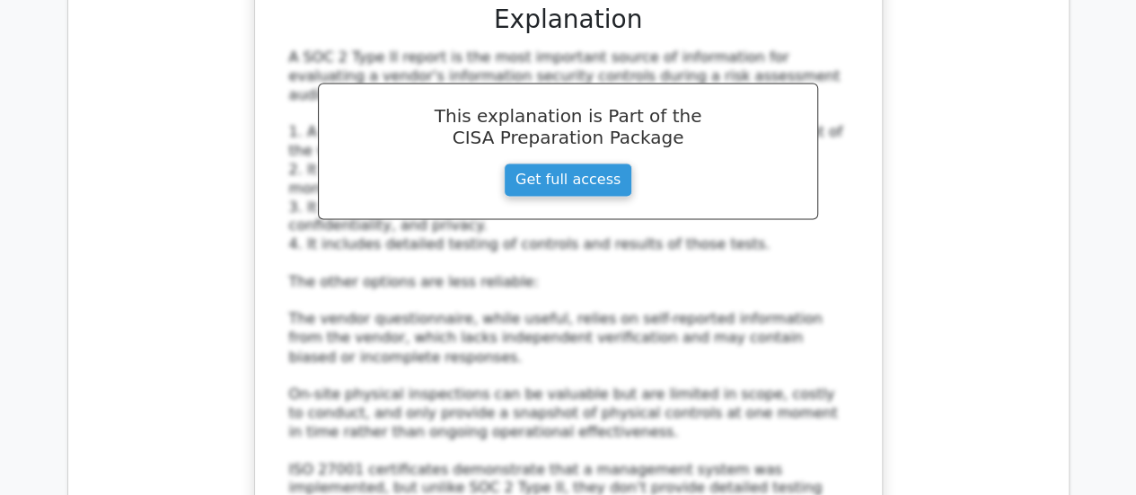
scroll to position [11598, 0]
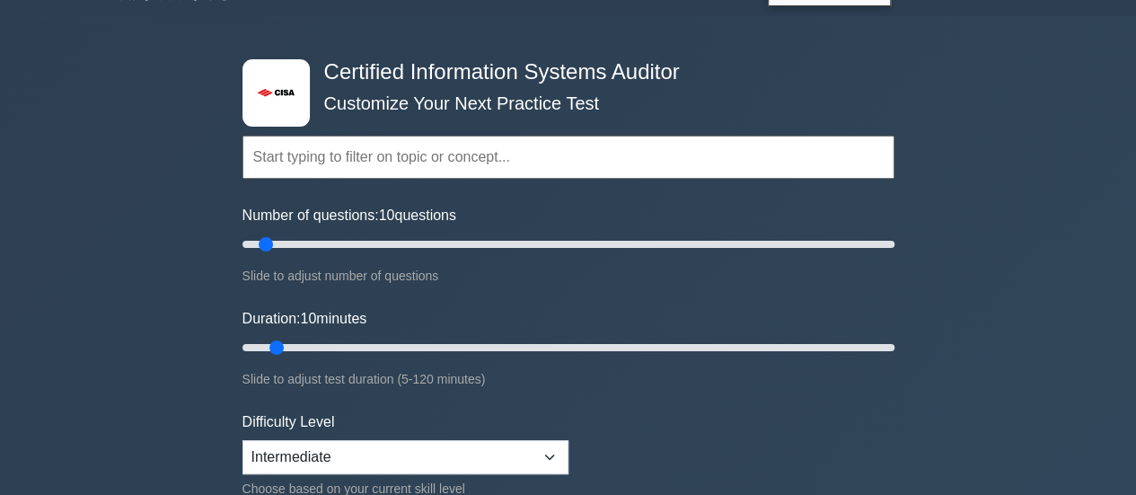
scroll to position [40, 0]
